Goal: Task Accomplishment & Management: Complete application form

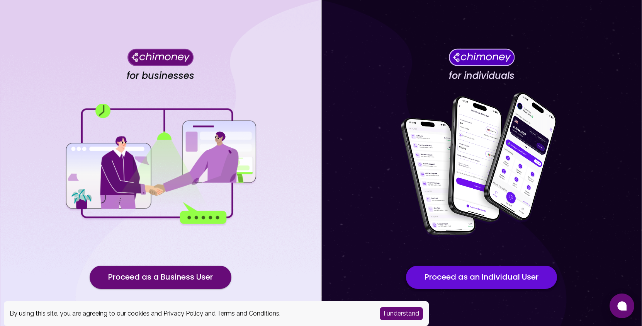
click at [471, 276] on button "Proceed as an Individual User" at bounding box center [481, 277] width 151 height 23
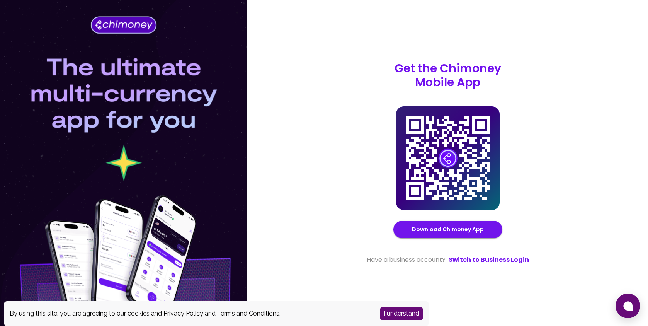
click at [408, 316] on button "I understand" at bounding box center [401, 313] width 43 height 13
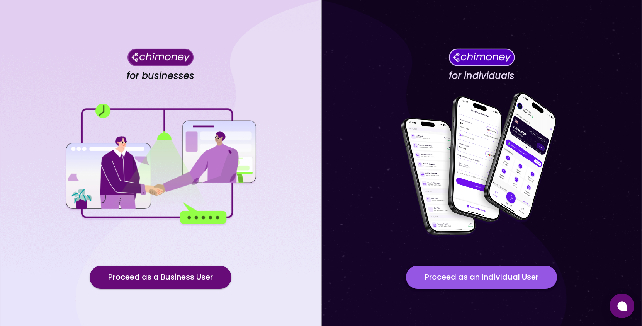
click at [466, 279] on button "Proceed as an Individual User" at bounding box center [481, 277] width 151 height 23
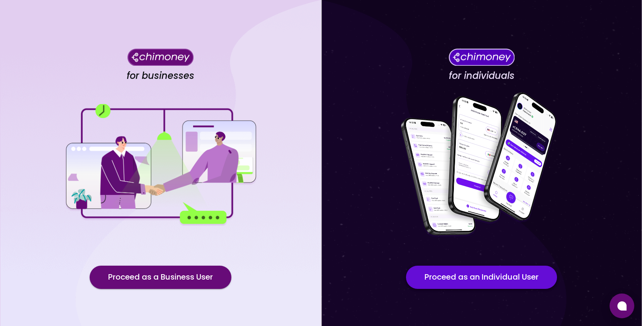
click at [477, 277] on button "Proceed as an Individual User" at bounding box center [481, 277] width 151 height 23
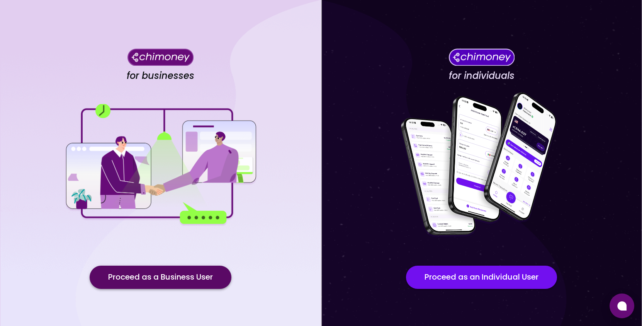
click at [159, 285] on button "Proceed as a Business User" at bounding box center [161, 277] width 142 height 23
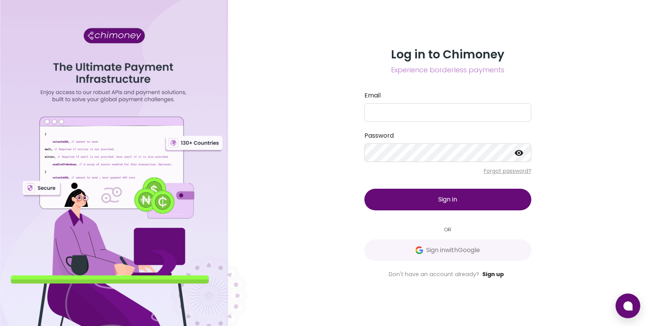
click at [498, 271] on link "Sign up" at bounding box center [493, 274] width 22 height 8
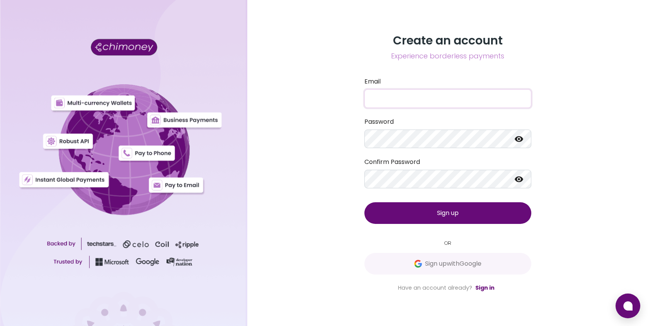
click at [399, 95] on input "Email" at bounding box center [447, 98] width 167 height 19
click at [598, 173] on div "Create an account Experience borderless payments Email Password Confirm Passwor…" at bounding box center [447, 163] width 401 height 326
click at [438, 94] on input "Email" at bounding box center [447, 98] width 167 height 19
type input "lloydcockburn@yahoo.ca"
click at [516, 141] on icon at bounding box center [519, 139] width 9 height 6
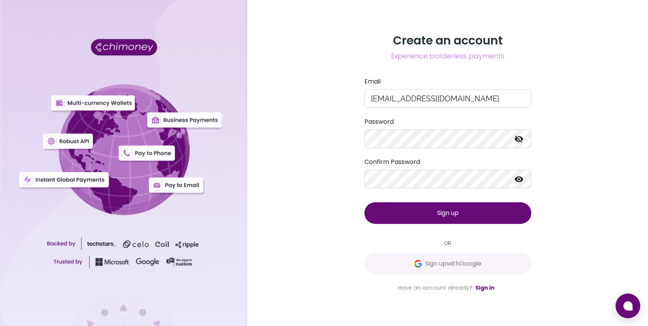
click at [514, 180] on icon at bounding box center [518, 179] width 9 height 9
click at [457, 208] on button "Sign up" at bounding box center [447, 213] width 167 height 22
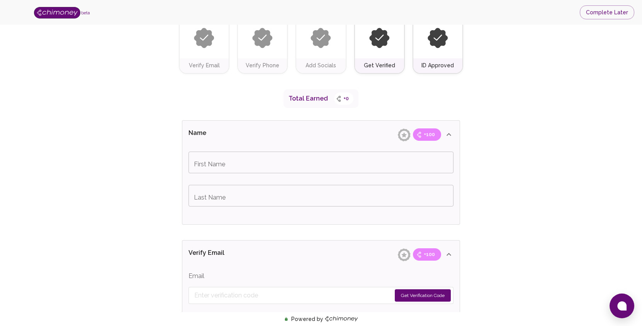
scroll to position [77, 0]
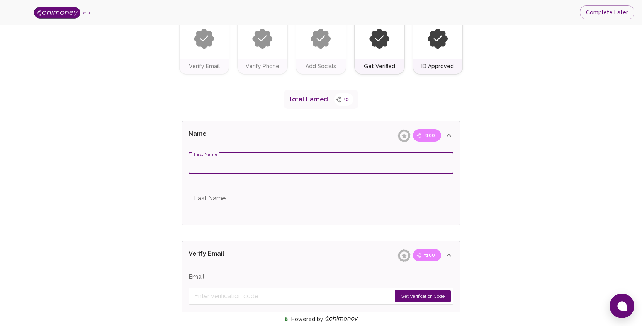
click at [259, 167] on input "First Name" at bounding box center [321, 163] width 265 height 22
type input "Devon"
type input "Cockburn"
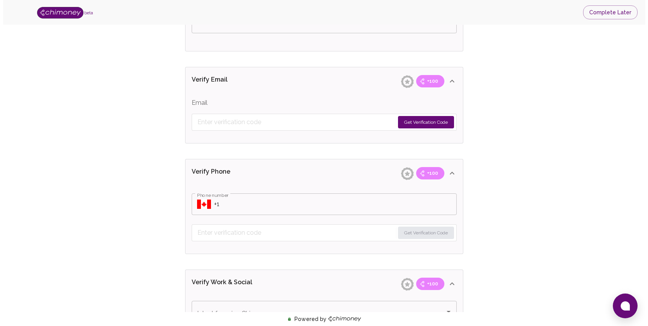
scroll to position [386, 0]
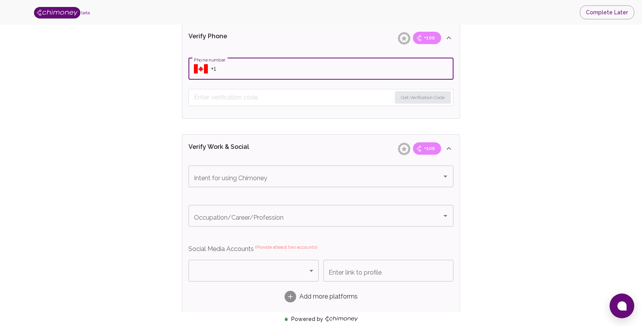
click at [247, 67] on input "Phone number" at bounding box center [332, 69] width 243 height 22
type input "+1 (905) 359-9190"
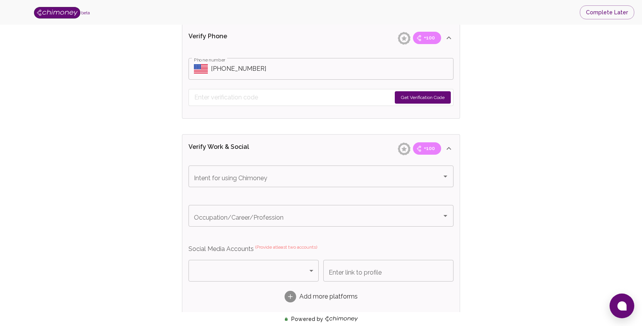
click at [105, 132] on div "Verify ID and Earn Complete verification steps to earn Reward +100 Verify Email…" at bounding box center [321, 103] width 593 height 907
click at [203, 72] on icon "Select country" at bounding box center [201, 68] width 14 height 9
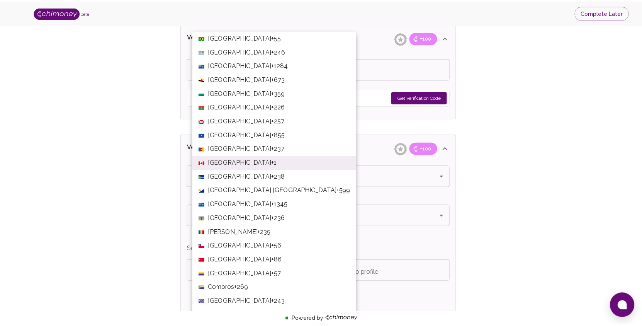
scroll to position [456, 0]
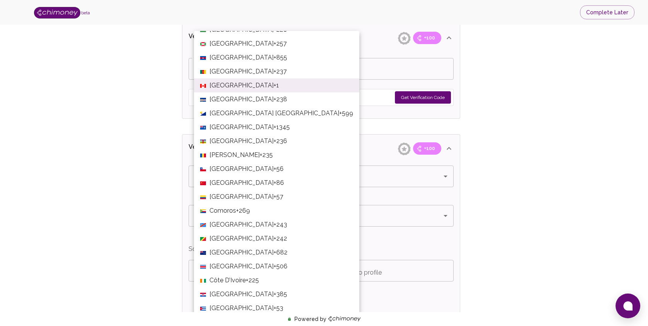
click at [274, 84] on span "+1" at bounding box center [276, 85] width 5 height 9
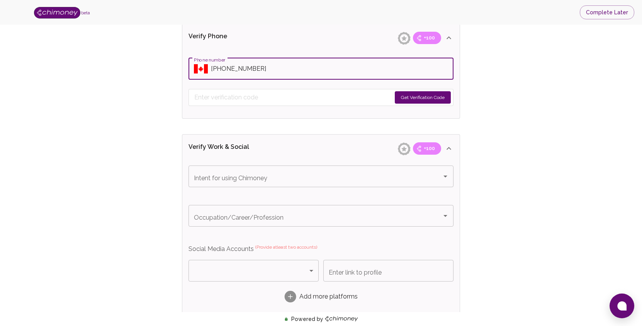
click at [433, 99] on button "Get Verification Code" at bounding box center [423, 97] width 56 height 12
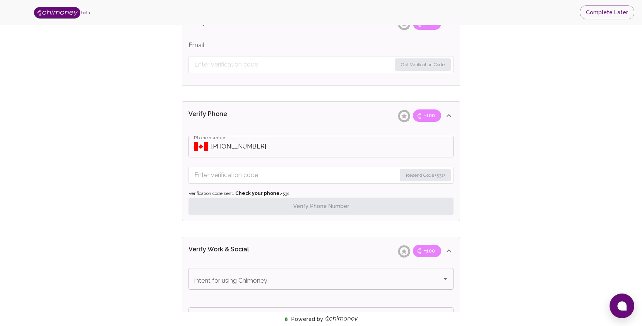
scroll to position [309, 0]
click at [304, 172] on input "Enter verification code" at bounding box center [295, 175] width 202 height 12
click at [532, 123] on div "Verify ID and Earn Complete verification steps to earn Reward +100 Verify Email…" at bounding box center [321, 193] width 593 height 932
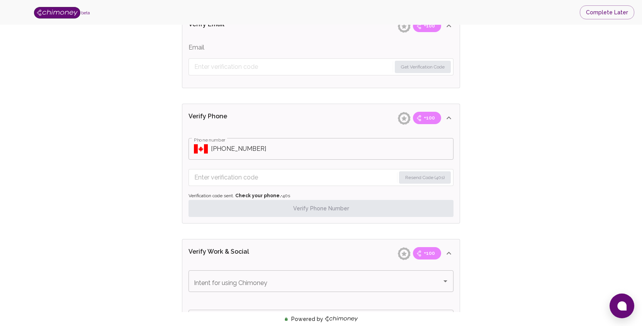
scroll to position [348, 0]
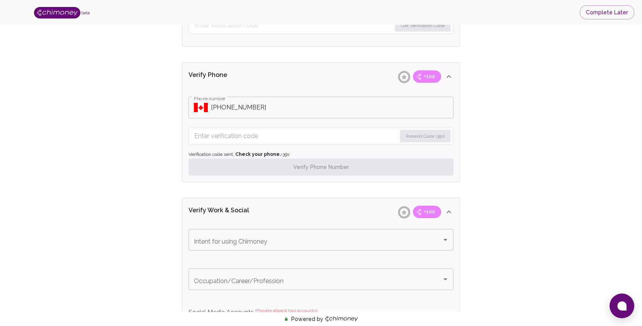
click at [316, 143] on form "Resend Code (39s)" at bounding box center [321, 136] width 265 height 17
click at [430, 135] on button "Resend Code" at bounding box center [430, 136] width 41 height 12
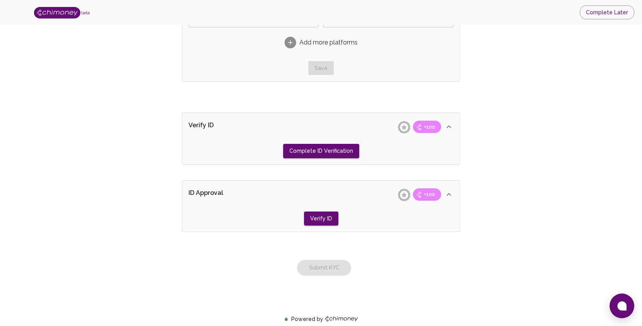
scroll to position [667, 0]
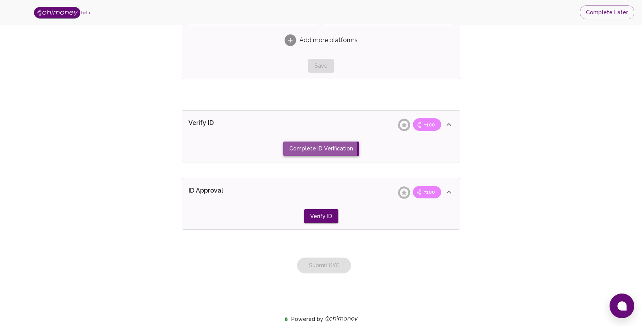
click at [313, 149] on button "Complete ID Verification" at bounding box center [321, 148] width 76 height 14
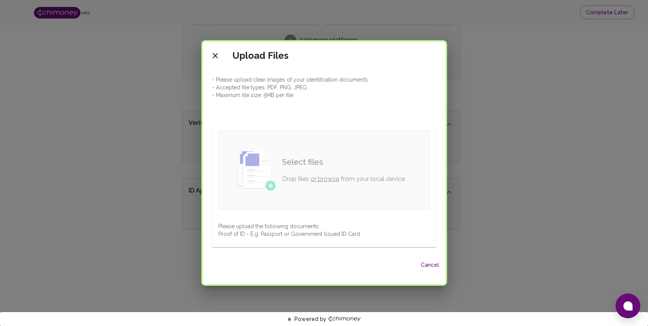
click at [319, 177] on link "or browse" at bounding box center [325, 178] width 29 height 7
click at [428, 265] on button "Cancel" at bounding box center [430, 265] width 25 height 14
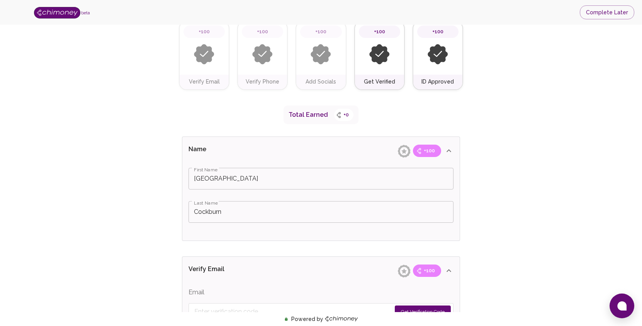
scroll to position [0, 0]
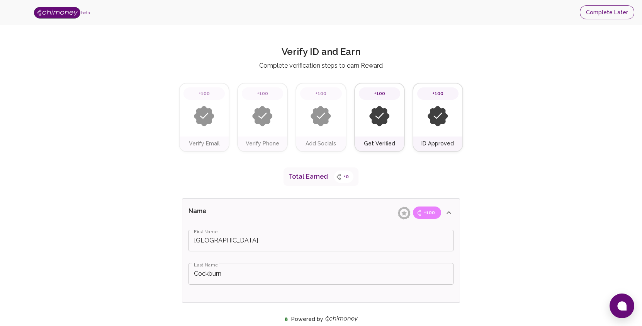
click at [604, 13] on button "Complete Later" at bounding box center [607, 12] width 54 height 14
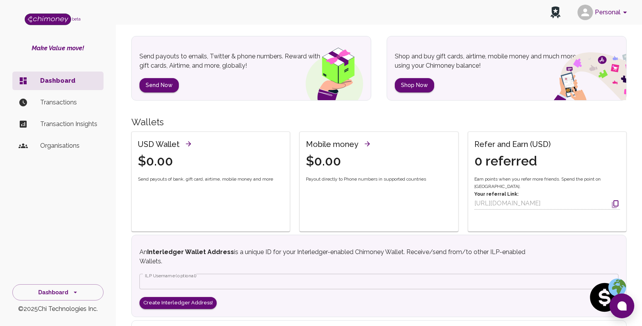
scroll to position [116, 0]
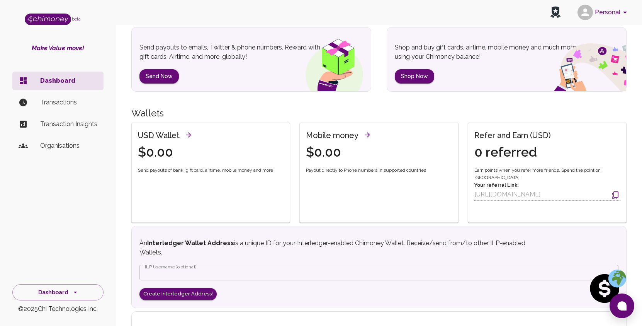
click at [63, 101] on p "Transactions" at bounding box center [68, 102] width 57 height 9
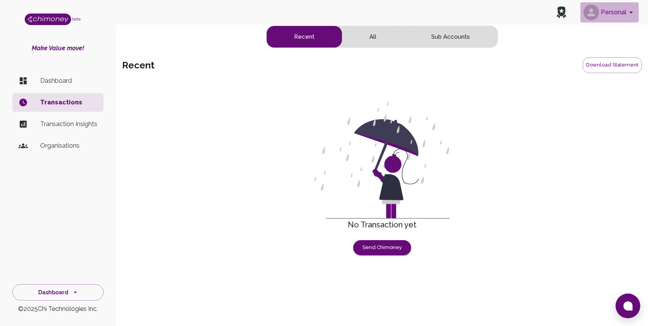
click at [629, 12] on icon "account of current user" at bounding box center [630, 12] width 9 height 9
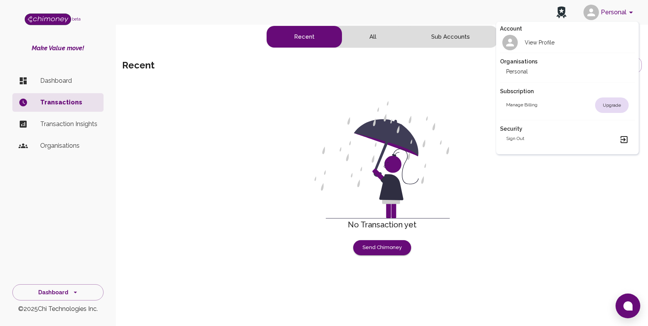
click at [170, 35] on div at bounding box center [324, 163] width 648 height 326
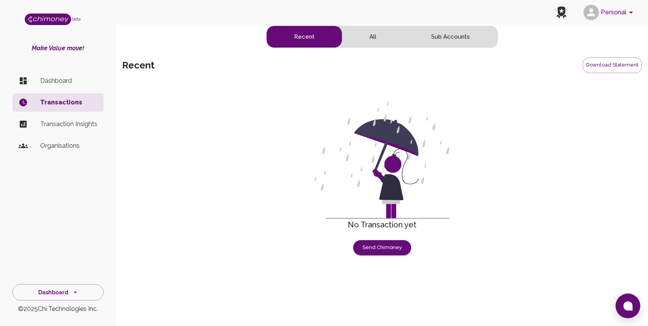
click at [52, 79] on p "Dashboard" at bounding box center [68, 80] width 57 height 9
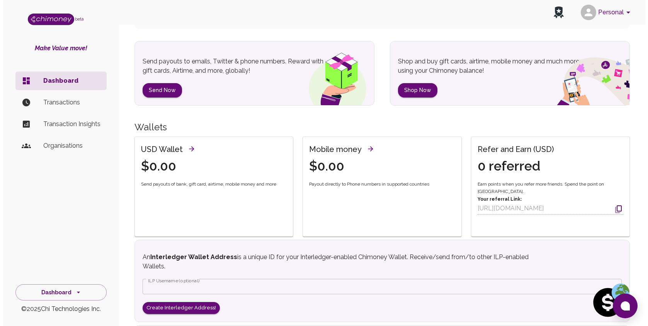
scroll to position [95, 0]
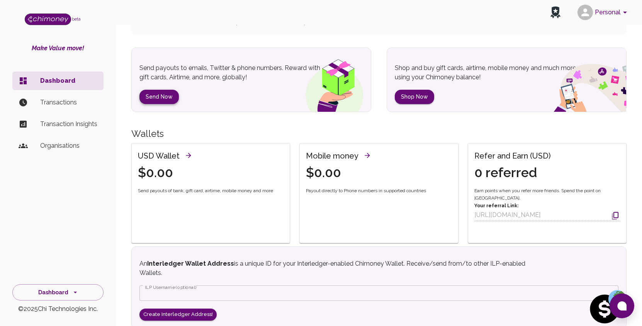
click at [155, 95] on button "Send Now" at bounding box center [159, 97] width 39 height 14
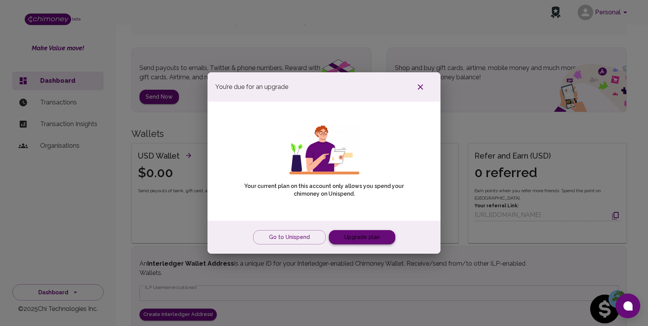
click at [356, 237] on link "Upgrade plan" at bounding box center [362, 237] width 66 height 14
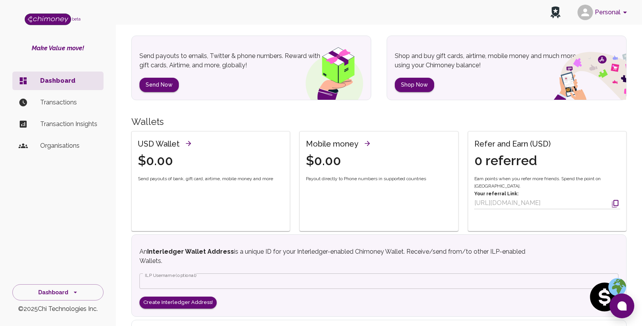
scroll to position [173, 0]
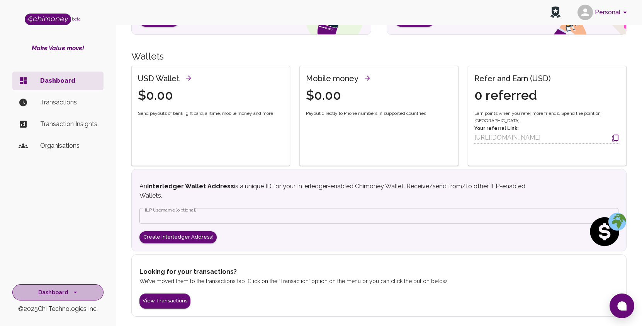
click at [83, 292] on button "Dashboard" at bounding box center [57, 292] width 91 height 17
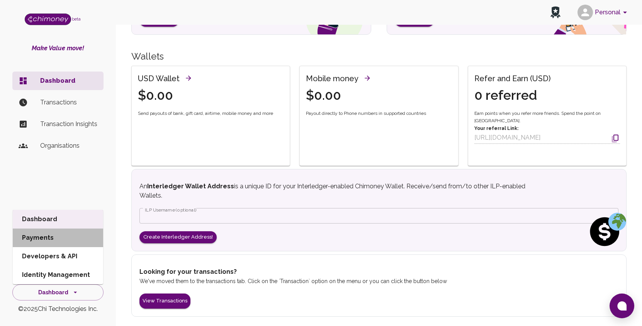
click at [34, 235] on li "Payments" at bounding box center [58, 237] width 90 height 19
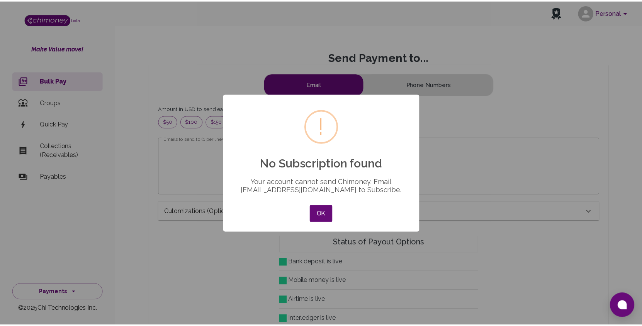
scroll to position [94, 426]
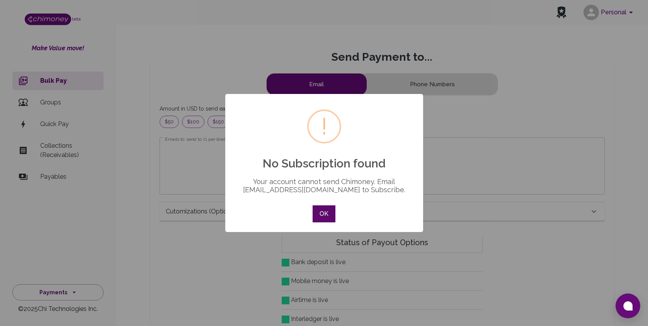
click at [329, 218] on button "OK" at bounding box center [324, 213] width 22 height 17
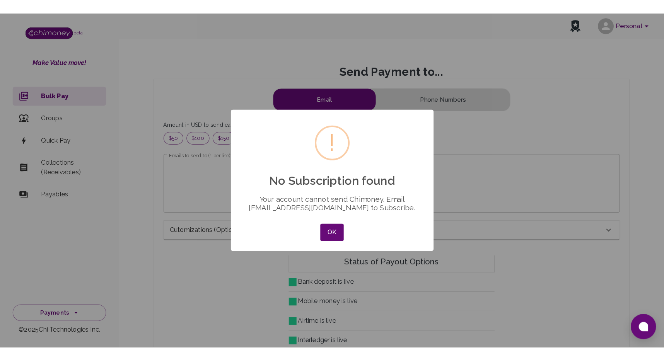
scroll to position [94, 426]
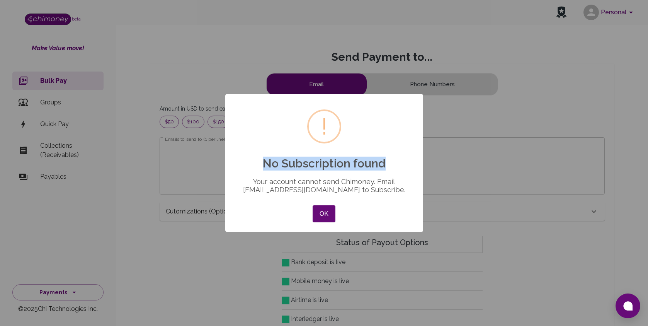
drag, startPoint x: 373, startPoint y: 99, endPoint x: 640, endPoint y: 46, distance: 272.7
click at [640, 46] on div "× ! No Subscription found Your account cannot send Chimoney. Email support@chim…" at bounding box center [324, 163] width 648 height 326
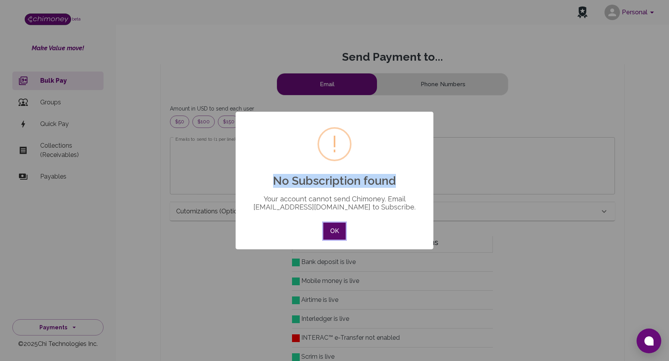
click at [327, 231] on button "OK" at bounding box center [334, 231] width 22 height 17
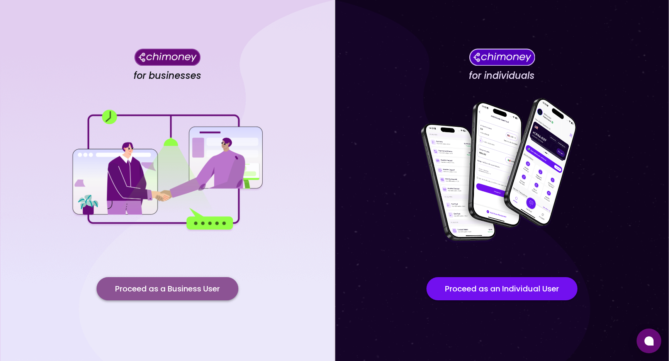
click at [151, 286] on button "Proceed as a Business User" at bounding box center [168, 288] width 142 height 23
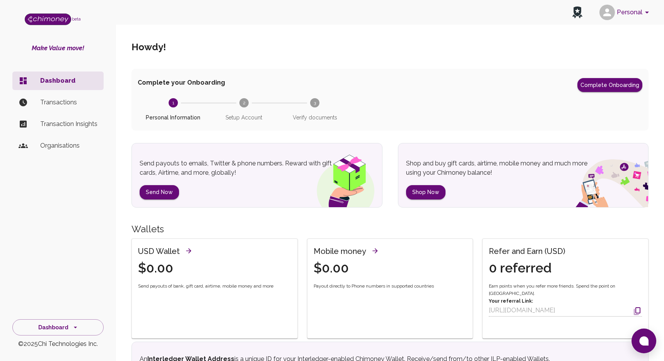
click at [643, 12] on icon "account of current user" at bounding box center [646, 12] width 9 height 9
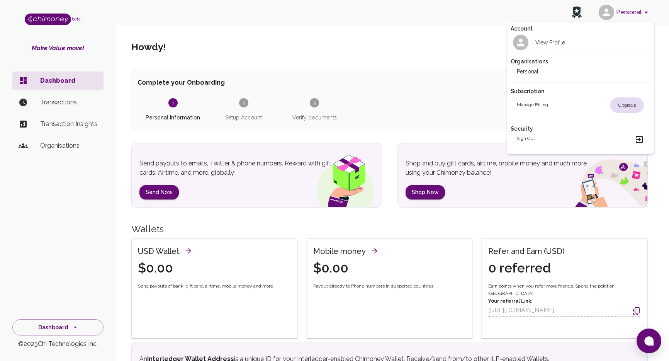
click at [632, 104] on div "Upgrade" at bounding box center [628, 104] width 34 height 15
